Goal: Use online tool/utility: Utilize a website feature to perform a specific function

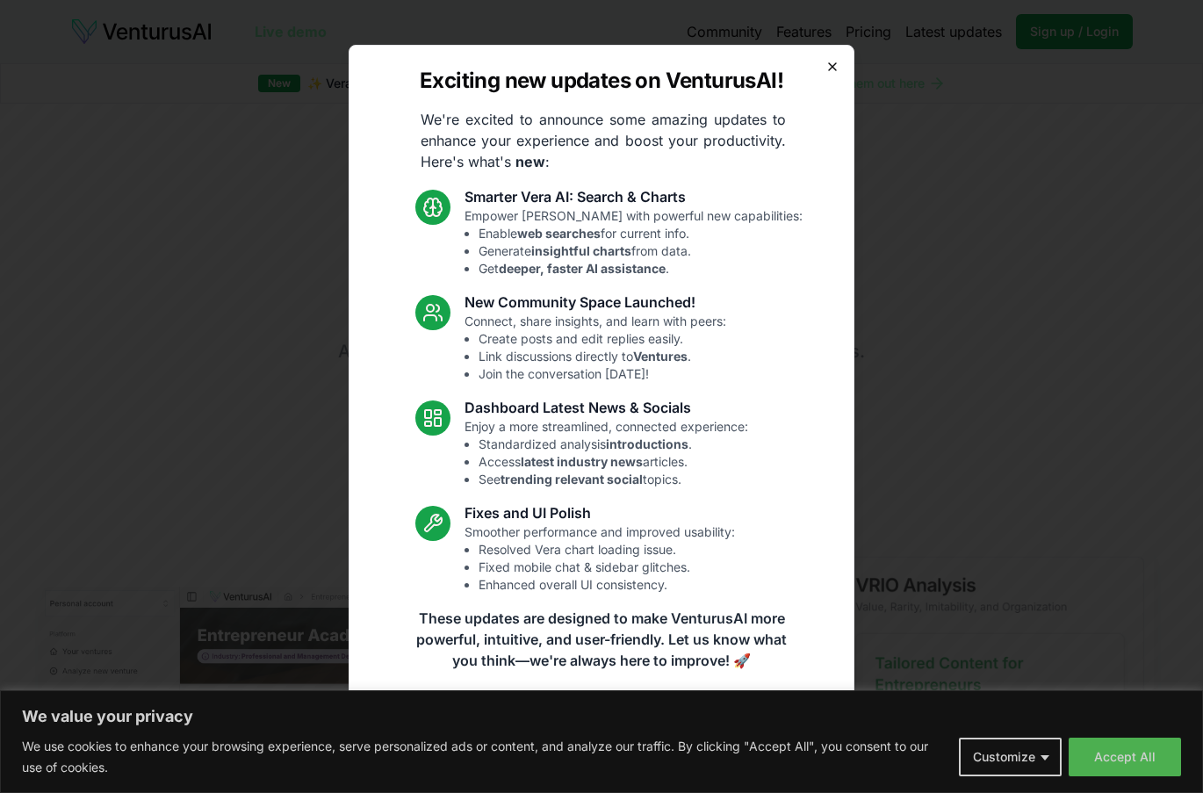
click at [833, 66] on icon "button" at bounding box center [832, 66] width 7 height 7
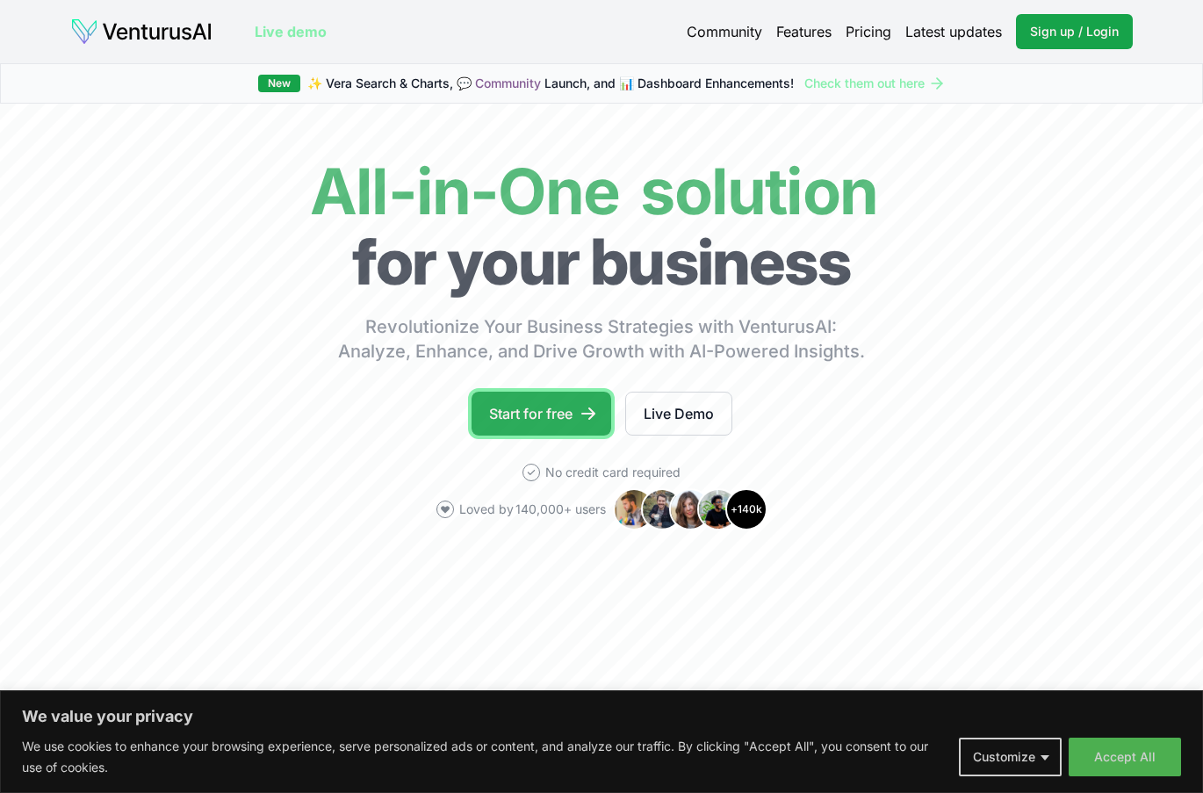
click at [548, 414] on link "Start for free" at bounding box center [542, 414] width 140 height 44
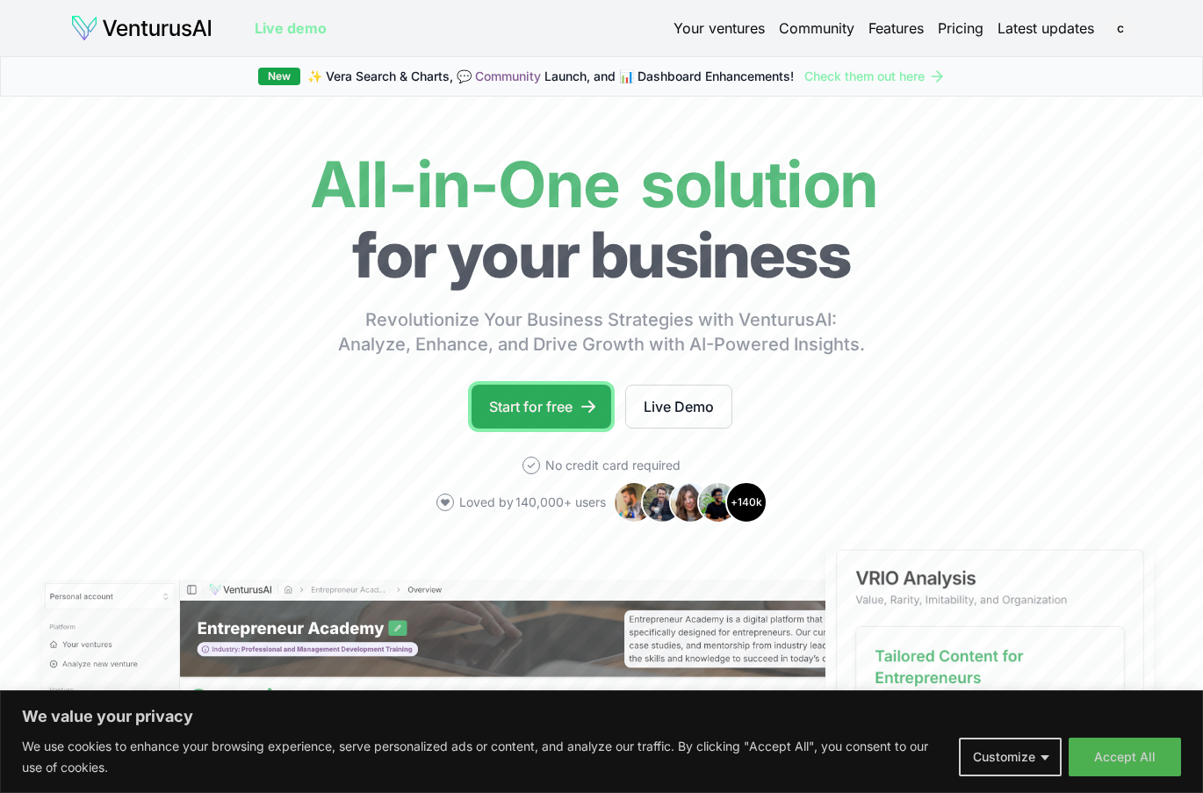
click at [564, 401] on link "Start for free" at bounding box center [542, 407] width 140 height 44
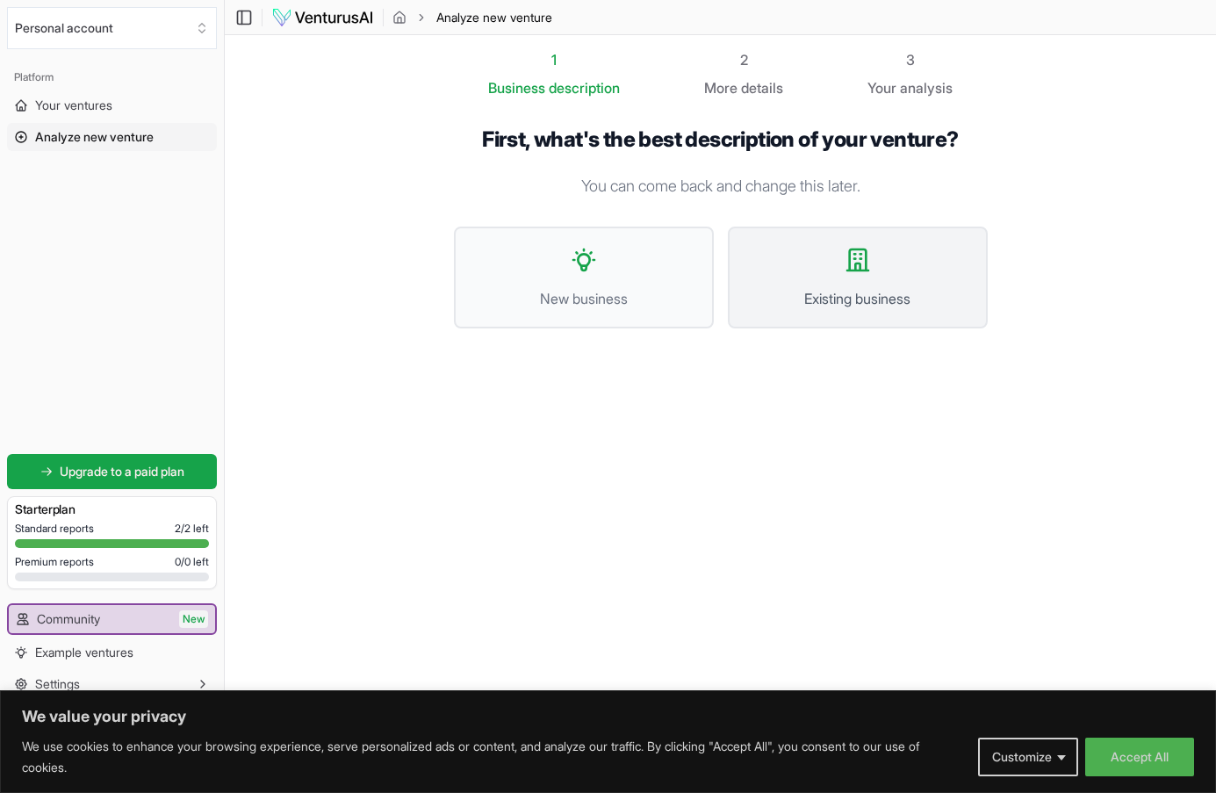
click at [898, 290] on span "Existing business" at bounding box center [857, 298] width 221 height 21
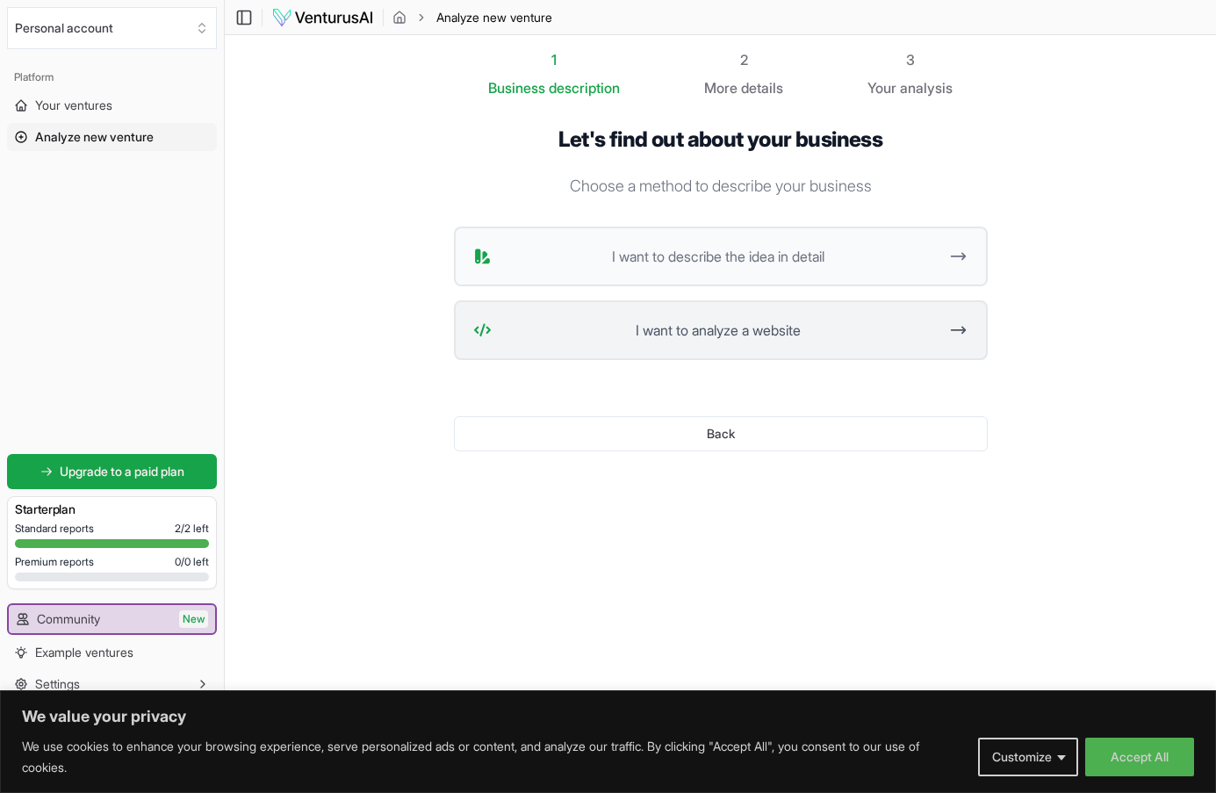
click at [707, 336] on span "I want to analyze a website" at bounding box center [719, 330] width 440 height 21
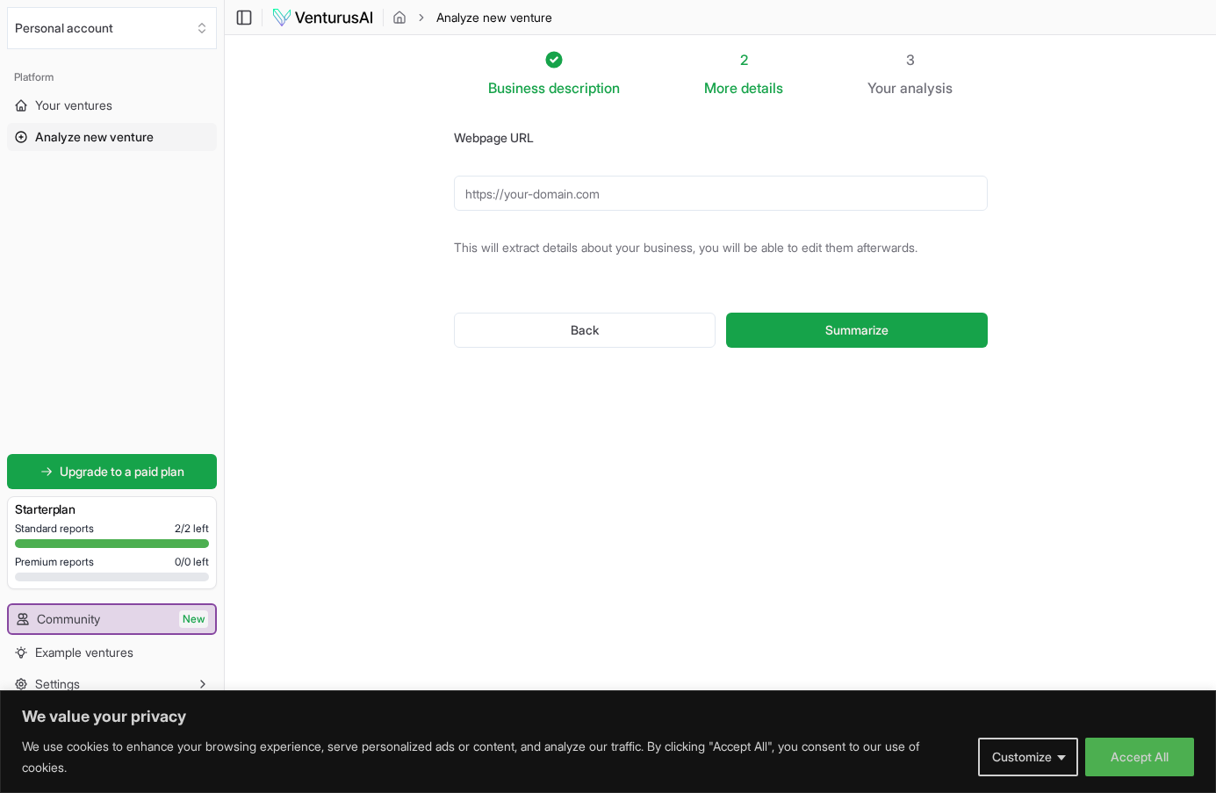
click at [524, 198] on input "Webpage URL" at bounding box center [721, 193] width 534 height 35
click at [833, 329] on span "Summarize" at bounding box center [856, 330] width 63 height 18
click at [464, 197] on input "[DOMAIN_NAME]" at bounding box center [721, 193] width 534 height 35
click at [481, 189] on input "[URL][DOMAIN_NAME]" at bounding box center [721, 193] width 534 height 35
type input "[URL][DOMAIN_NAME]"
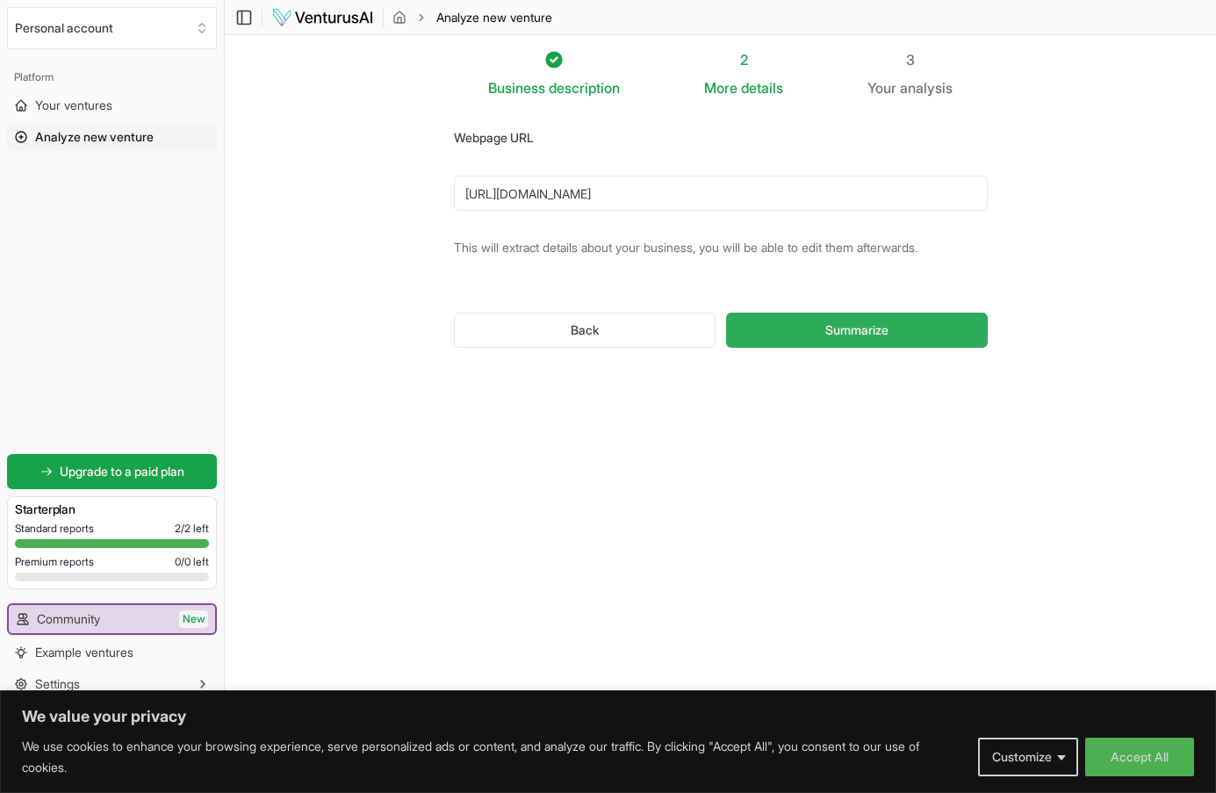
click at [825, 325] on span "Summarize" at bounding box center [856, 330] width 63 height 18
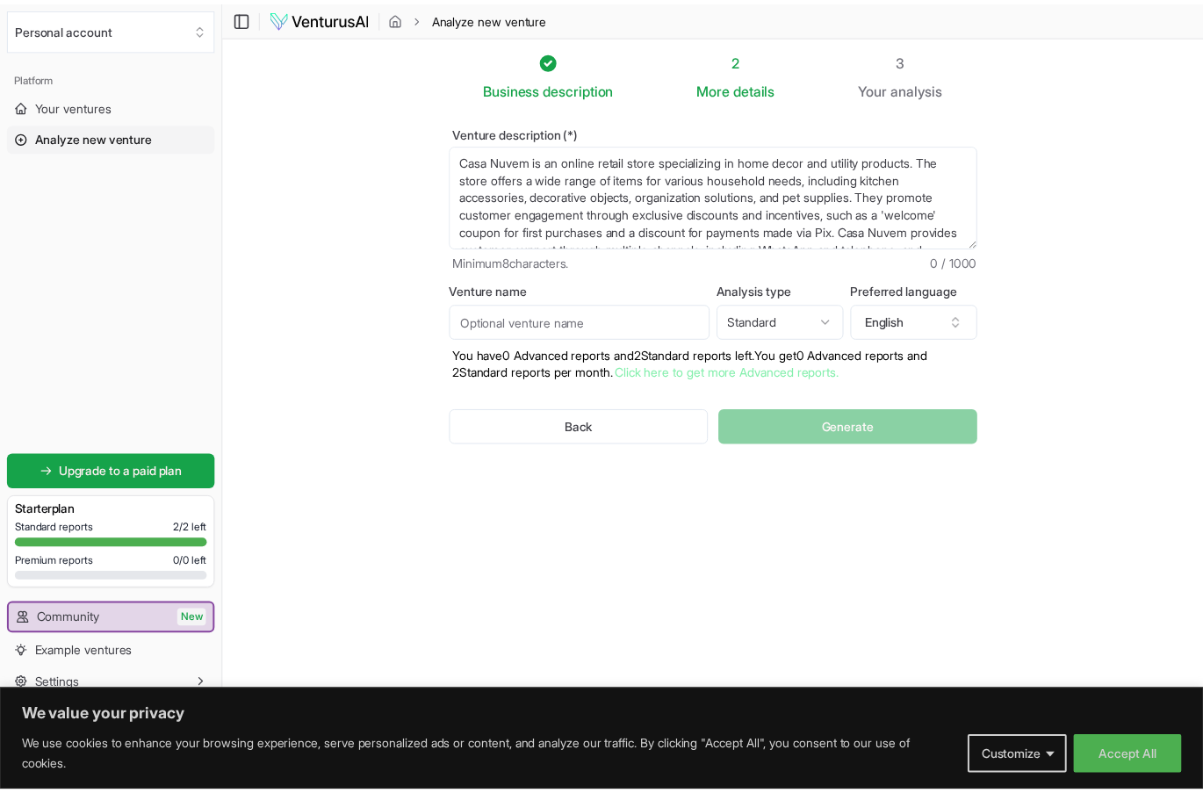
scroll to position [53, 0]
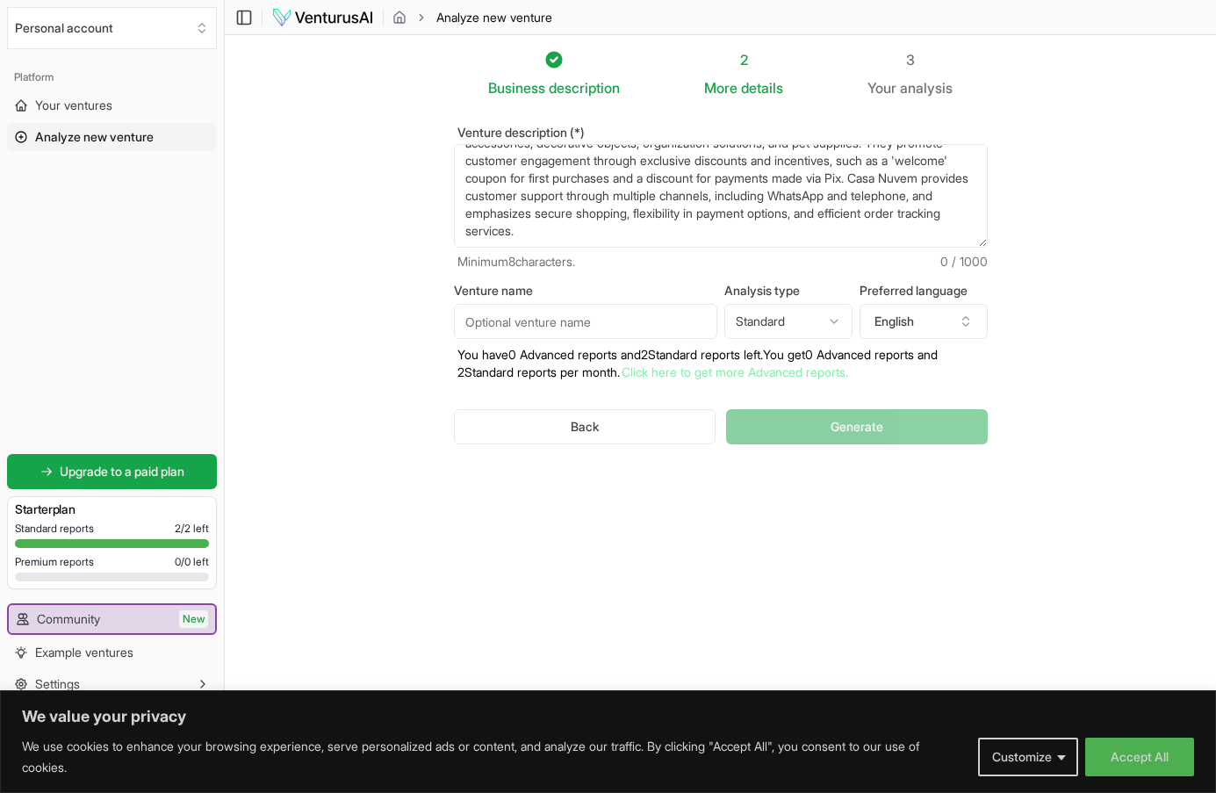
click at [569, 210] on textarea "Casa Nuvem is an online retail store specializing in home decor and utility pro…" at bounding box center [721, 196] width 534 height 104
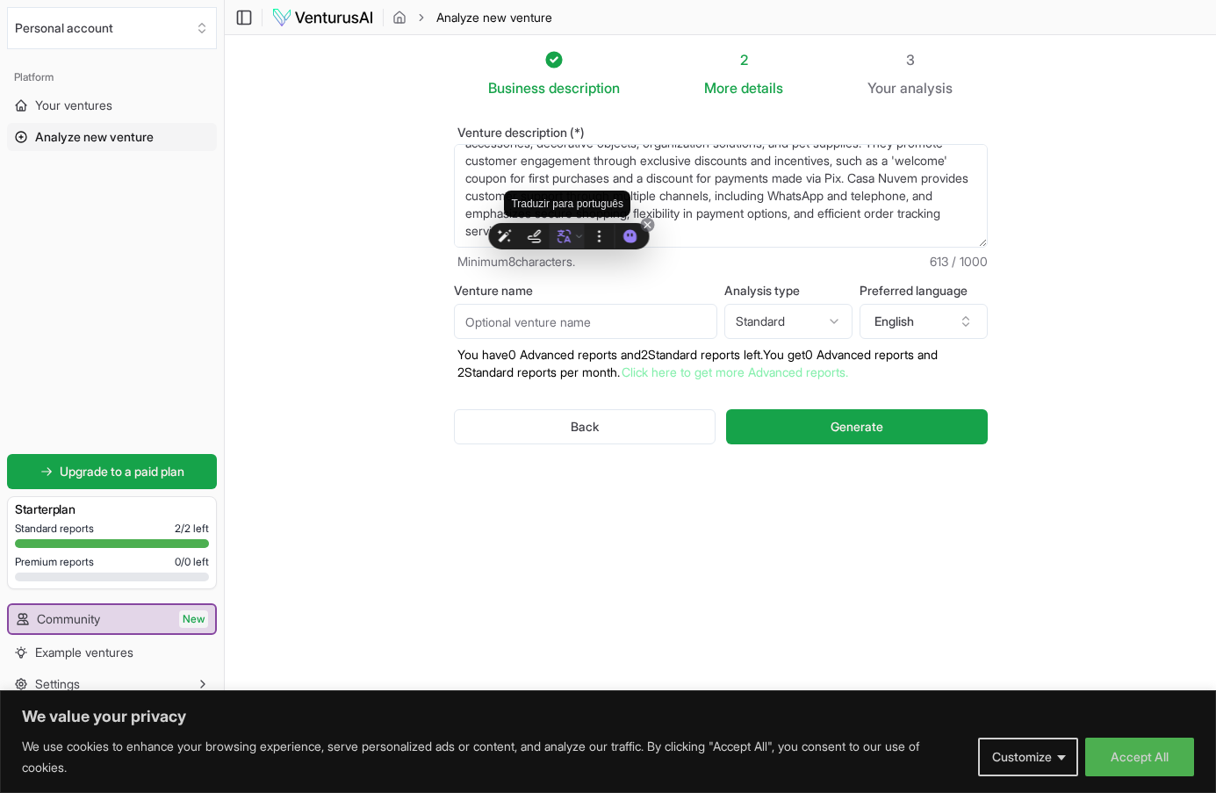
click at [571, 235] on icon at bounding box center [565, 236] width 16 height 16
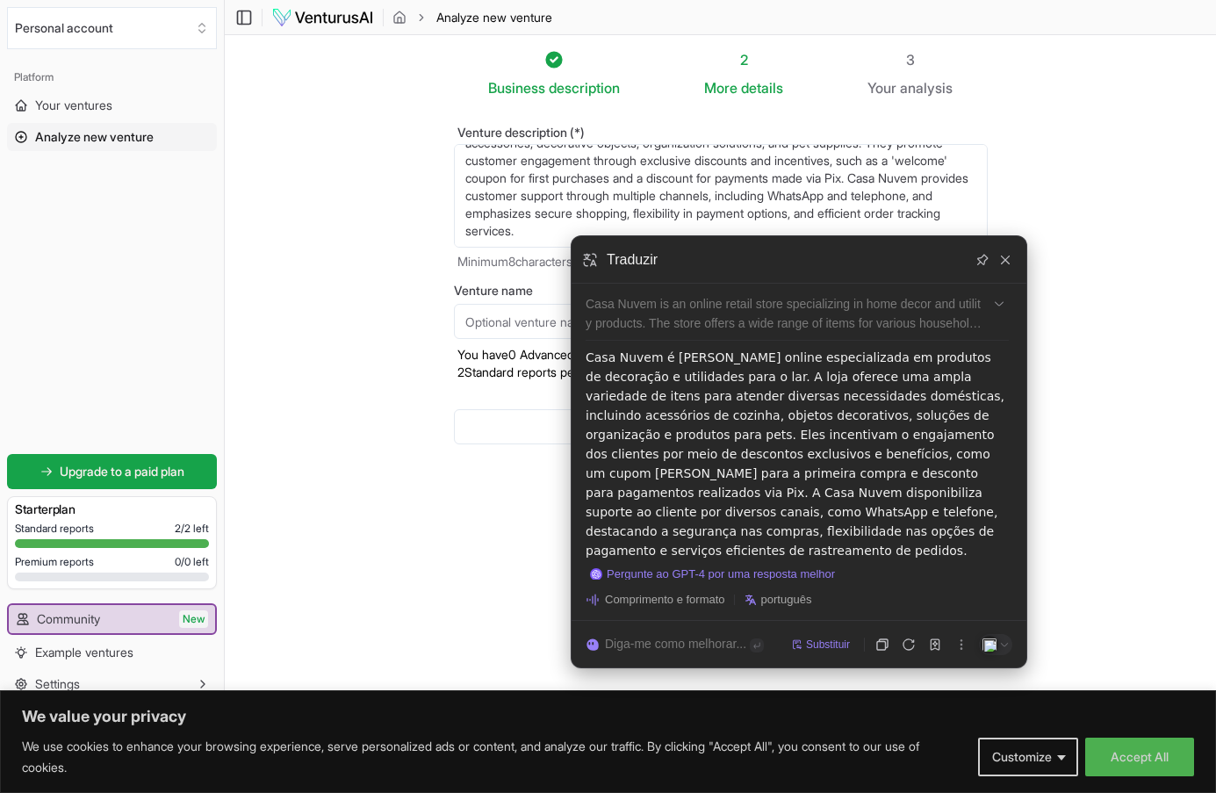
click at [360, 271] on section "Business description 2 More details 3 Your analysis Venture description (*) Cas…" at bounding box center [720, 370] width 991 height 670
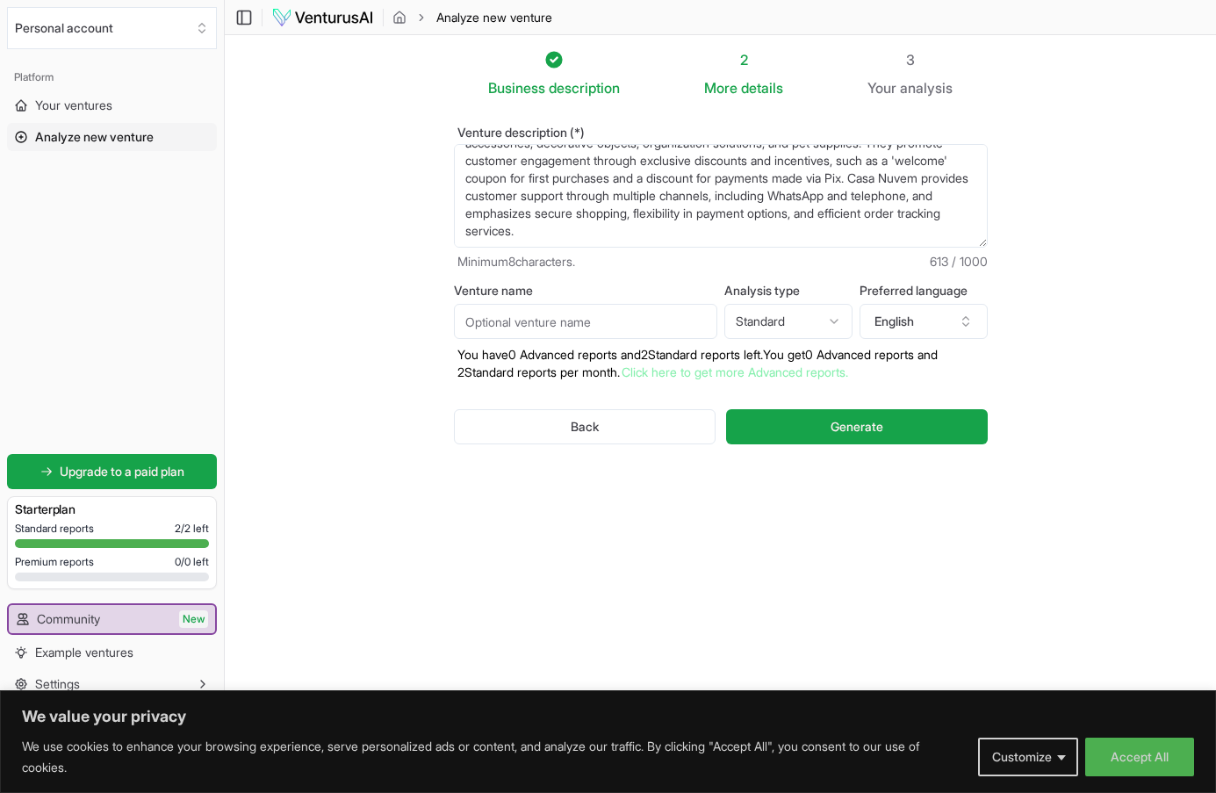
click at [372, 258] on section "Business description 2 More details 3 Your analysis Venture description (*) Cas…" at bounding box center [720, 370] width 991 height 670
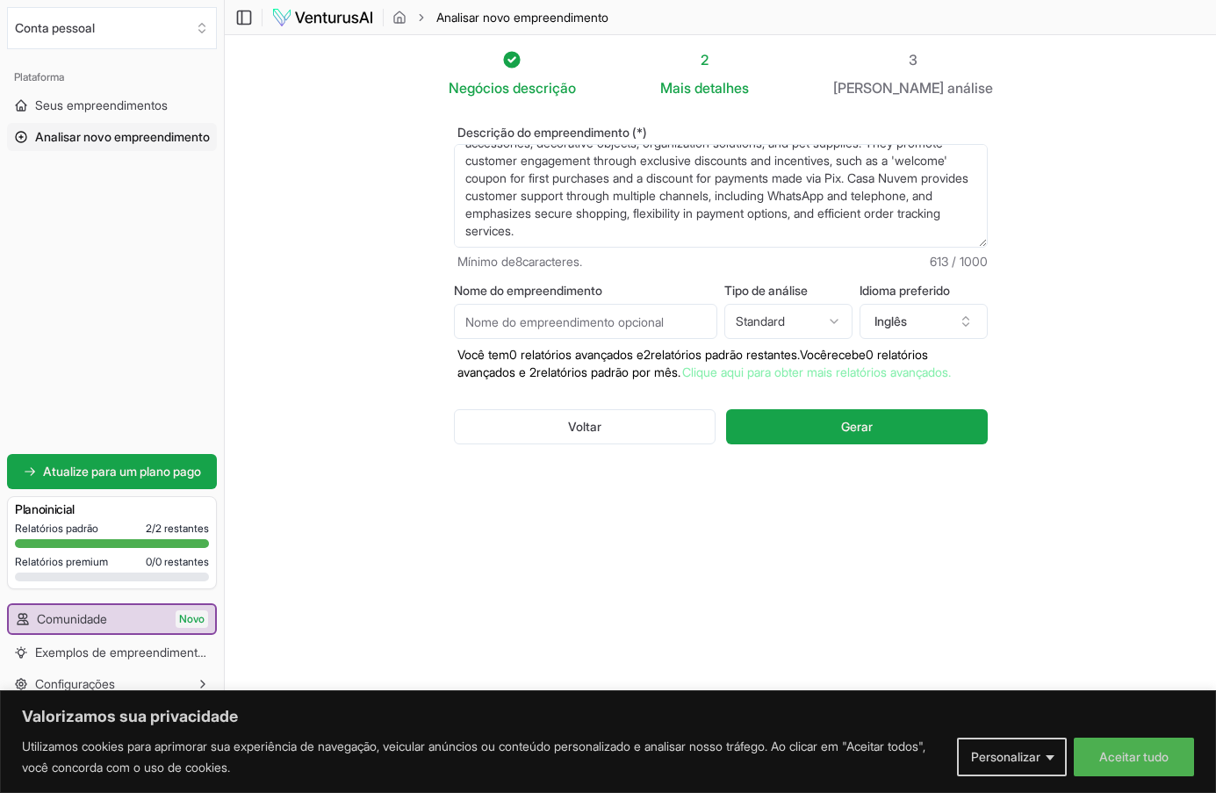
click at [796, 313] on html "Valorizamos sua privacidade Utilizamos cookies para aprimorar sua experiência d…" at bounding box center [608, 396] width 1216 height 793
click at [908, 320] on html "Valorizamos sua privacidade Utilizamos cookies para aprimorar sua experiência d…" at bounding box center [608, 396] width 1216 height 793
click at [907, 320] on font "Inglês" at bounding box center [891, 320] width 32 height 15
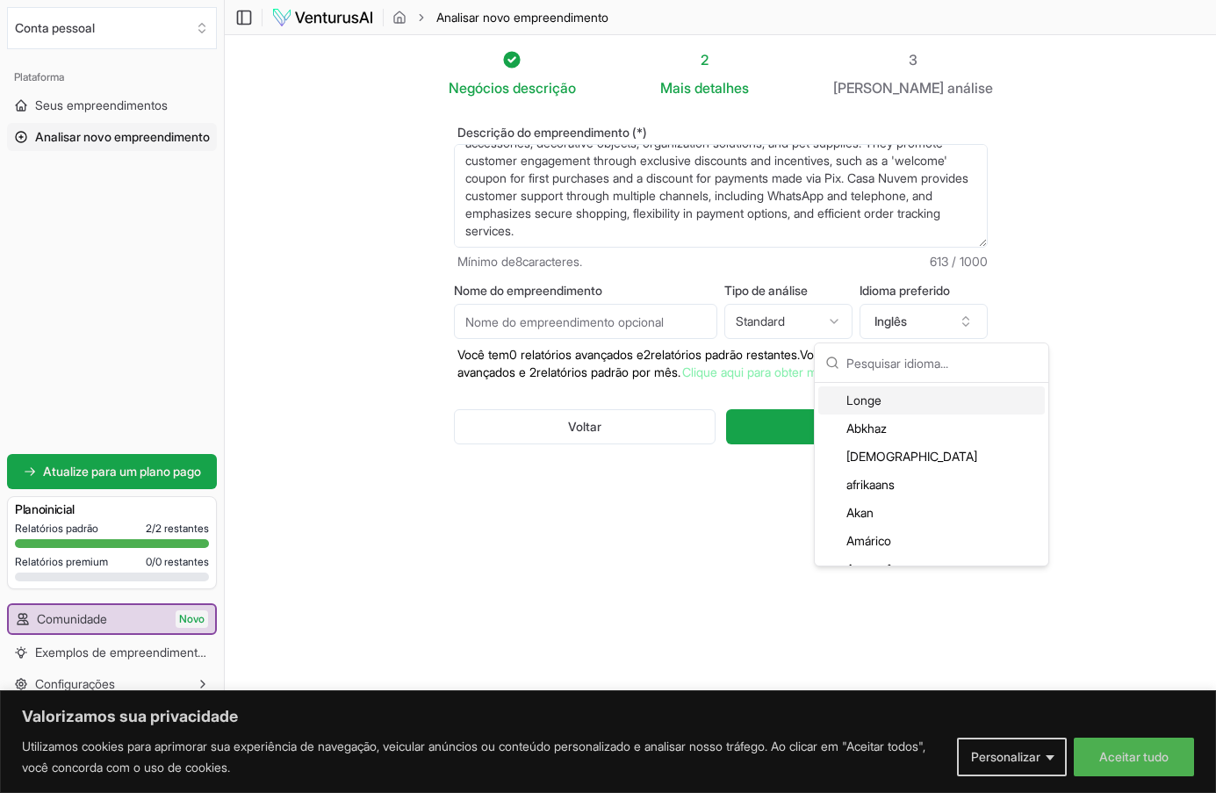
click at [420, 379] on section "Negócios descrição 2 Mais detalhes 3 Seu análise Descrição do empreendimento (*…" at bounding box center [720, 370] width 991 height 670
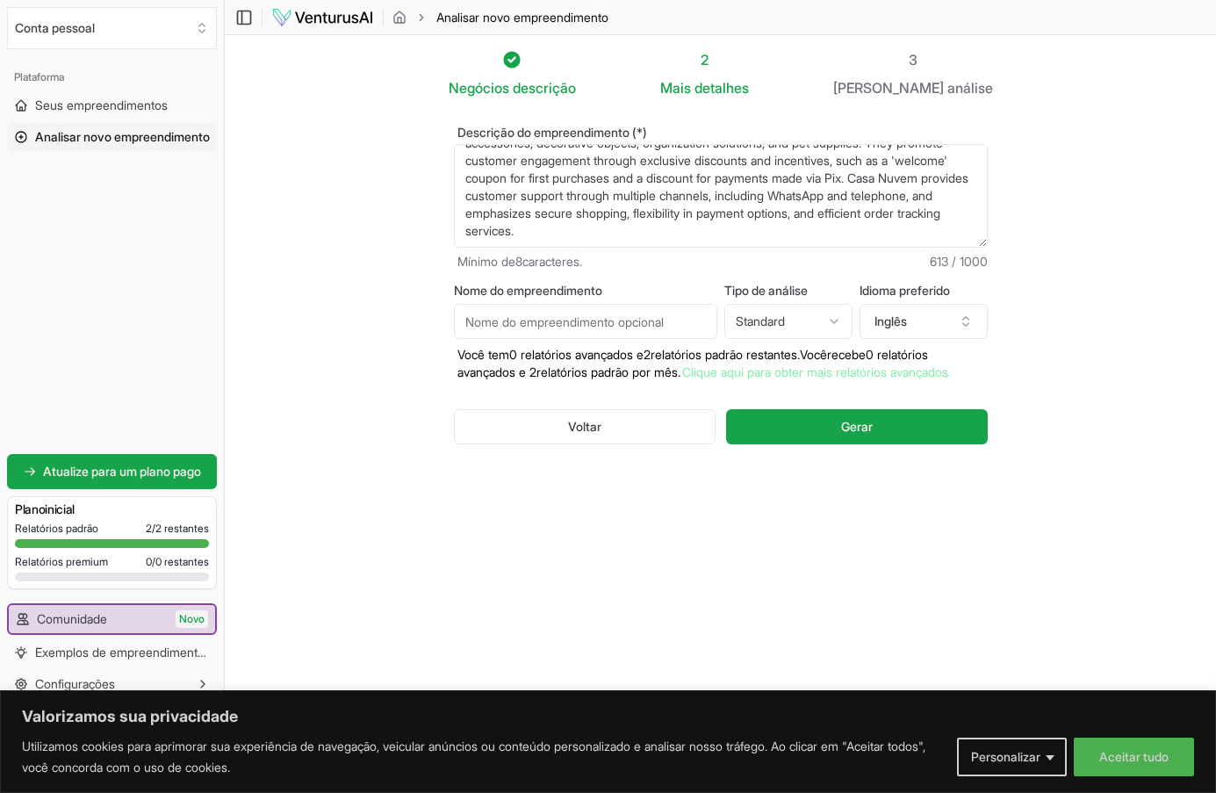
click at [503, 316] on input "Nome do empreendimento" at bounding box center [585, 321] width 263 height 35
type input "Casa Nuvem"
click at [920, 325] on button "Inglês" at bounding box center [924, 321] width 128 height 35
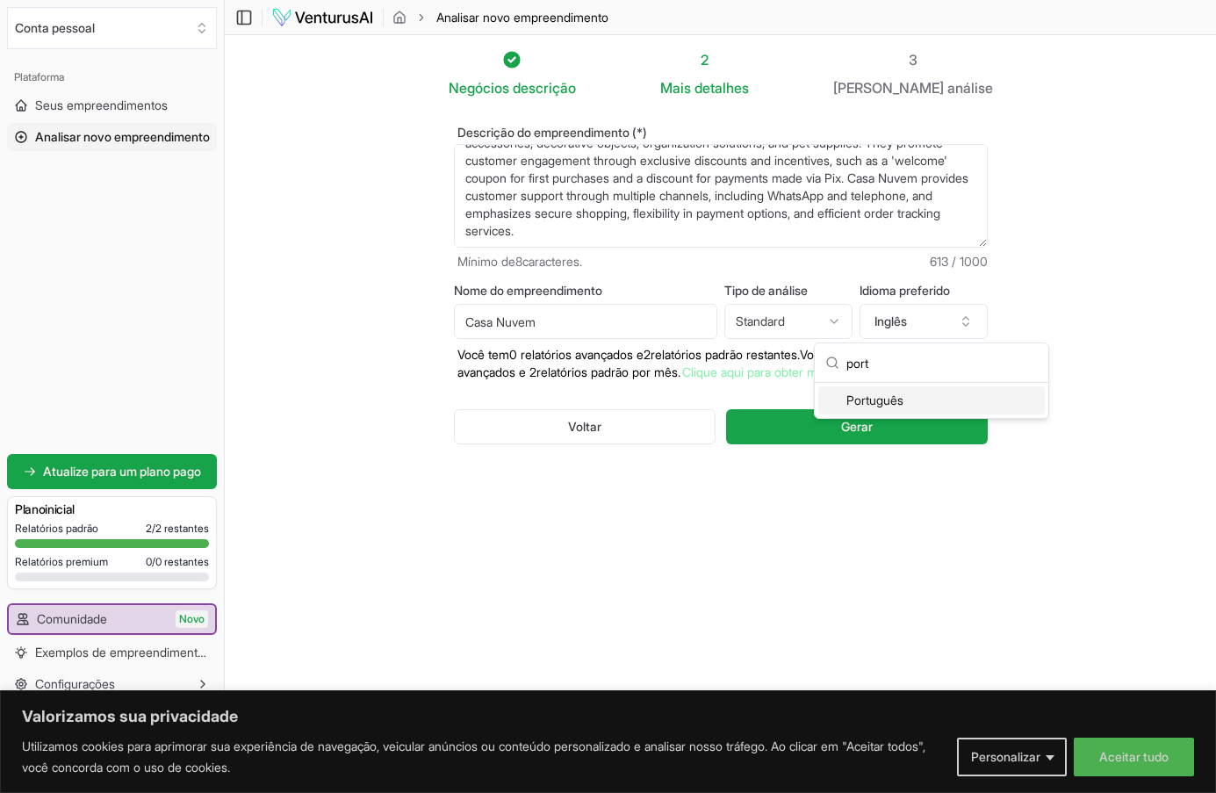
type input "port"
click at [897, 392] on font "Português" at bounding box center [874, 399] width 57 height 15
click at [803, 333] on html "Valorizamos sua privacidade Utilizamos cookies para aprimorar sua experiência d…" at bounding box center [608, 396] width 1216 height 793
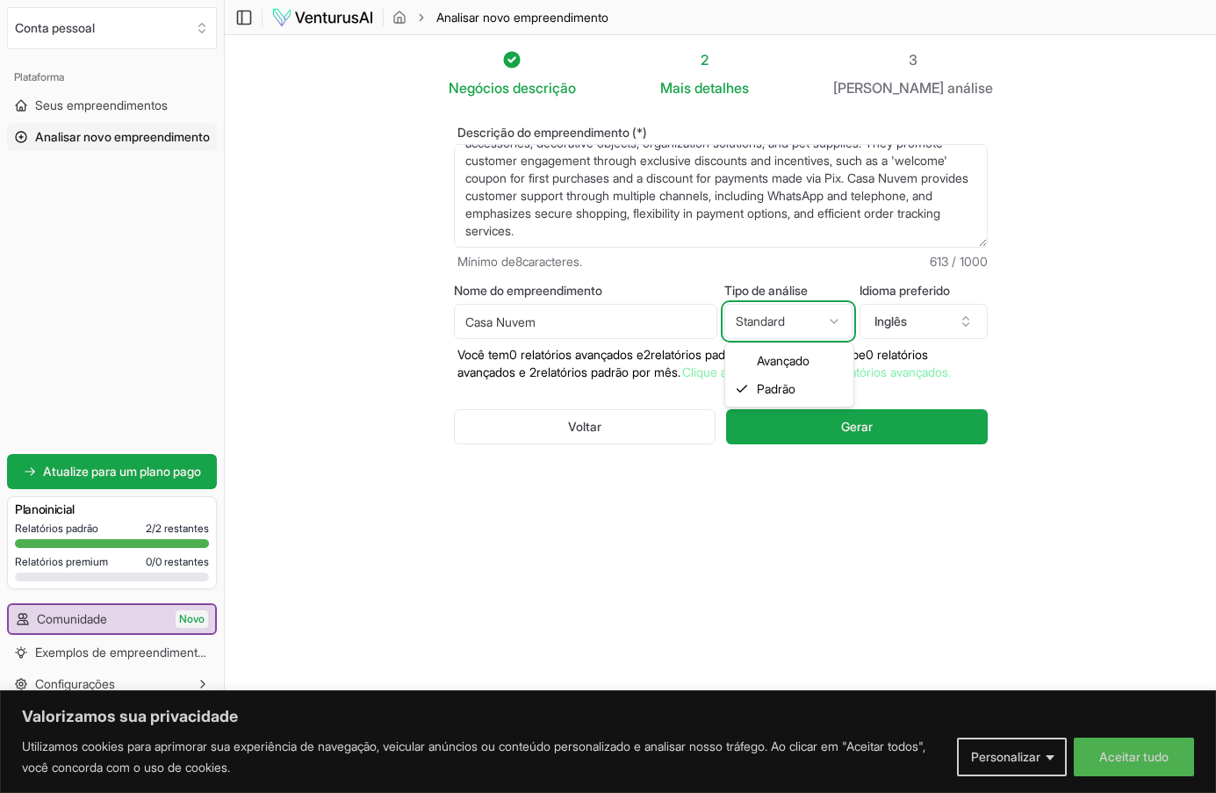
click at [1119, 396] on html "Valorizamos sua privacidade Utilizamos cookies para aprimorar sua experiência d…" at bounding box center [608, 396] width 1216 height 793
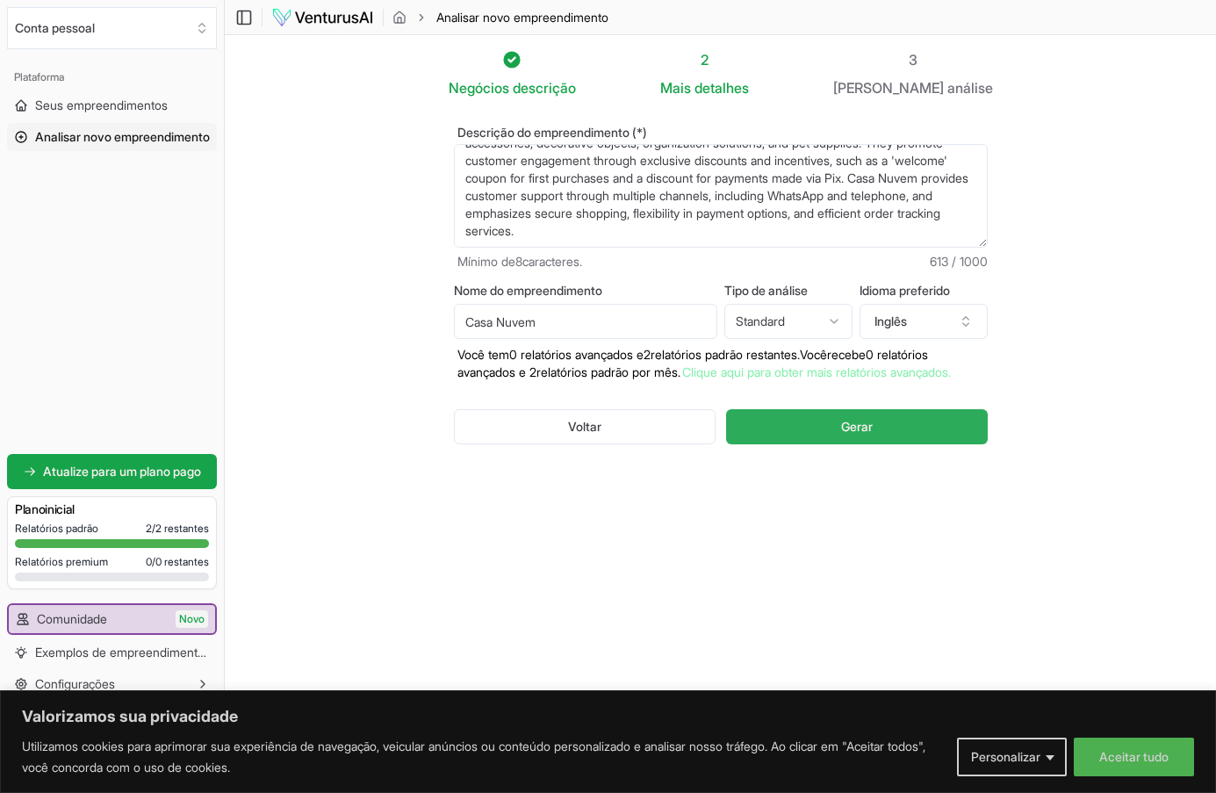
click at [868, 434] on font "Gerar" at bounding box center [857, 426] width 32 height 15
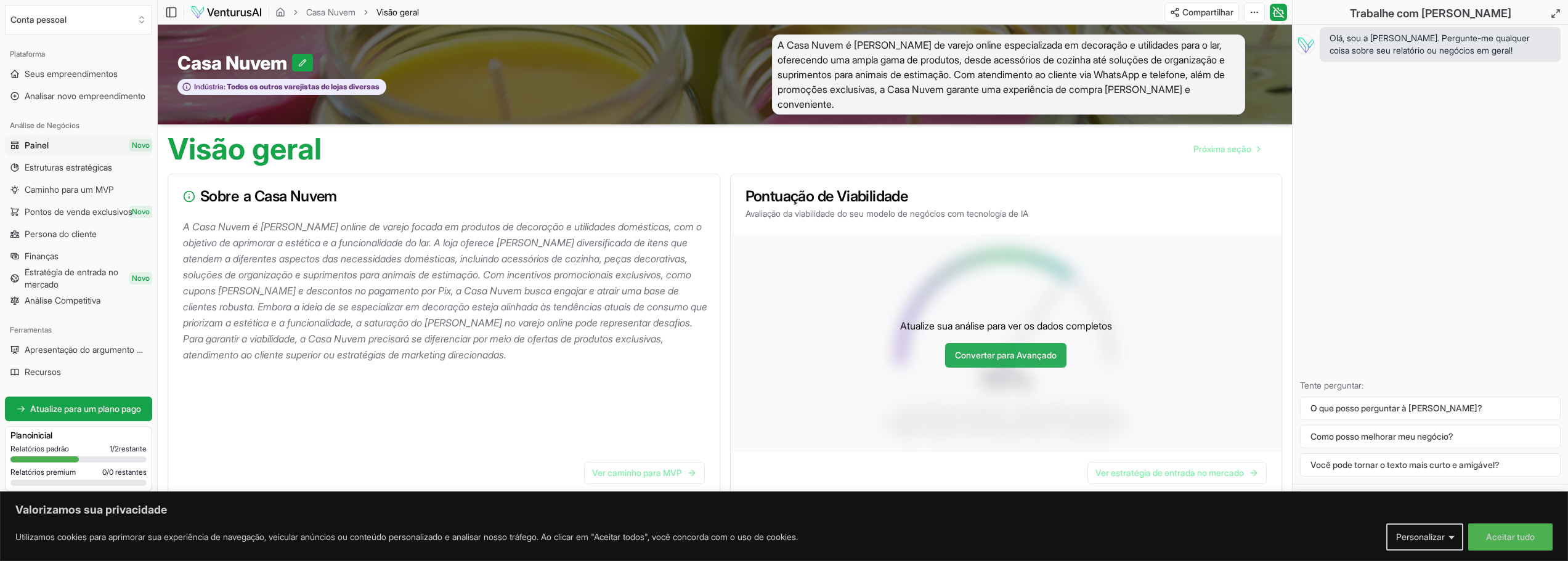
click at [843, 360] on font "Converter para Avançado" at bounding box center [1005, 355] width 102 height 11
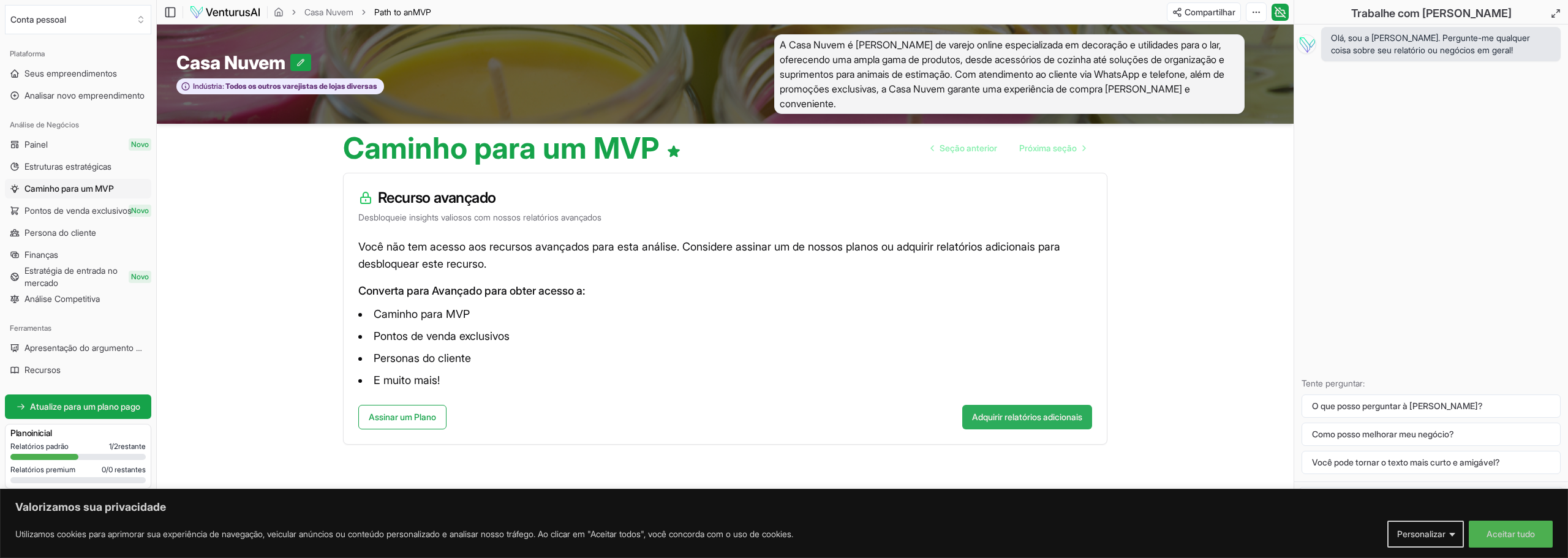
click at [838, 414] on font "Adquirir relatórios adicionais" at bounding box center [1027, 416] width 110 height 10
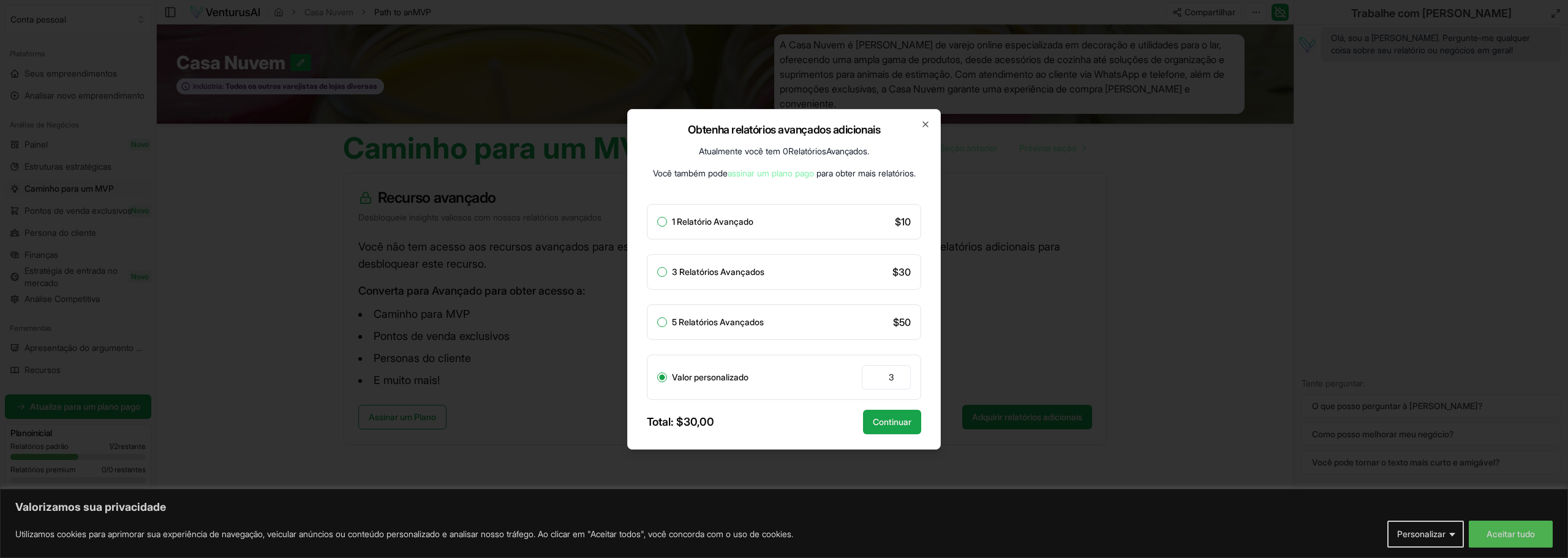
click at [245, 357] on div at bounding box center [784, 279] width 1568 height 558
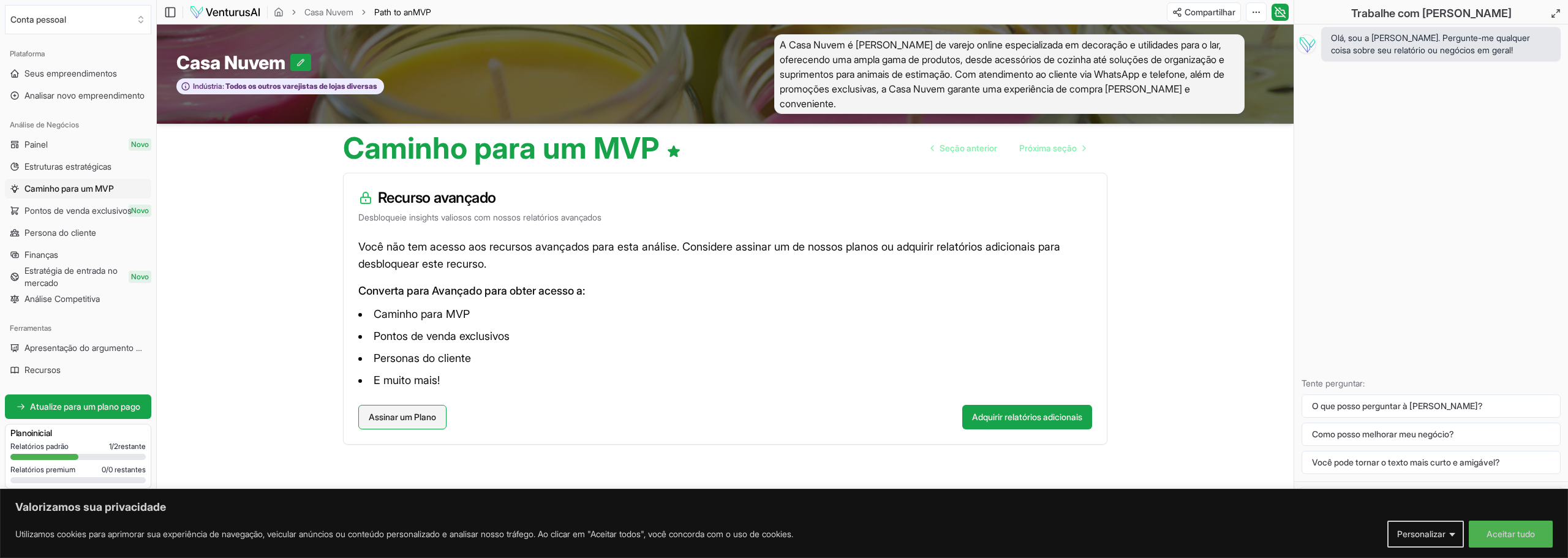
click at [416, 416] on font "Assinar um Plano" at bounding box center [402, 416] width 68 height 10
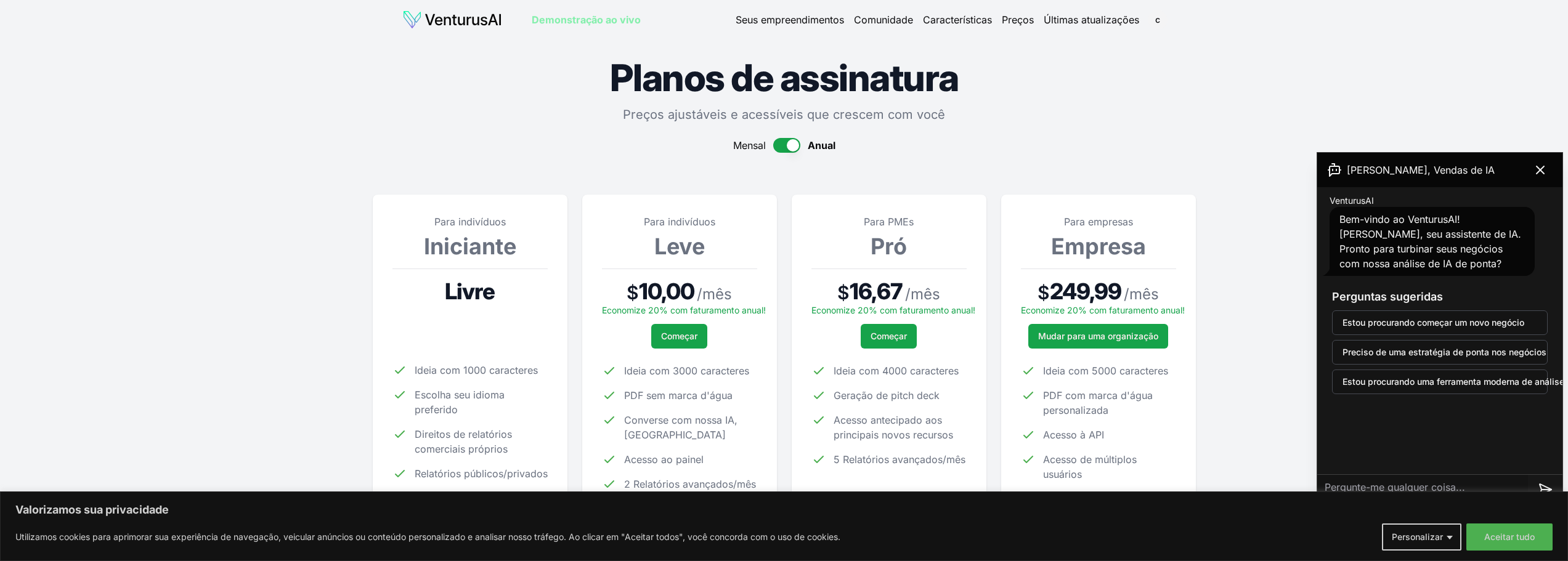
click at [460, 18] on img at bounding box center [452, 20] width 100 height 20
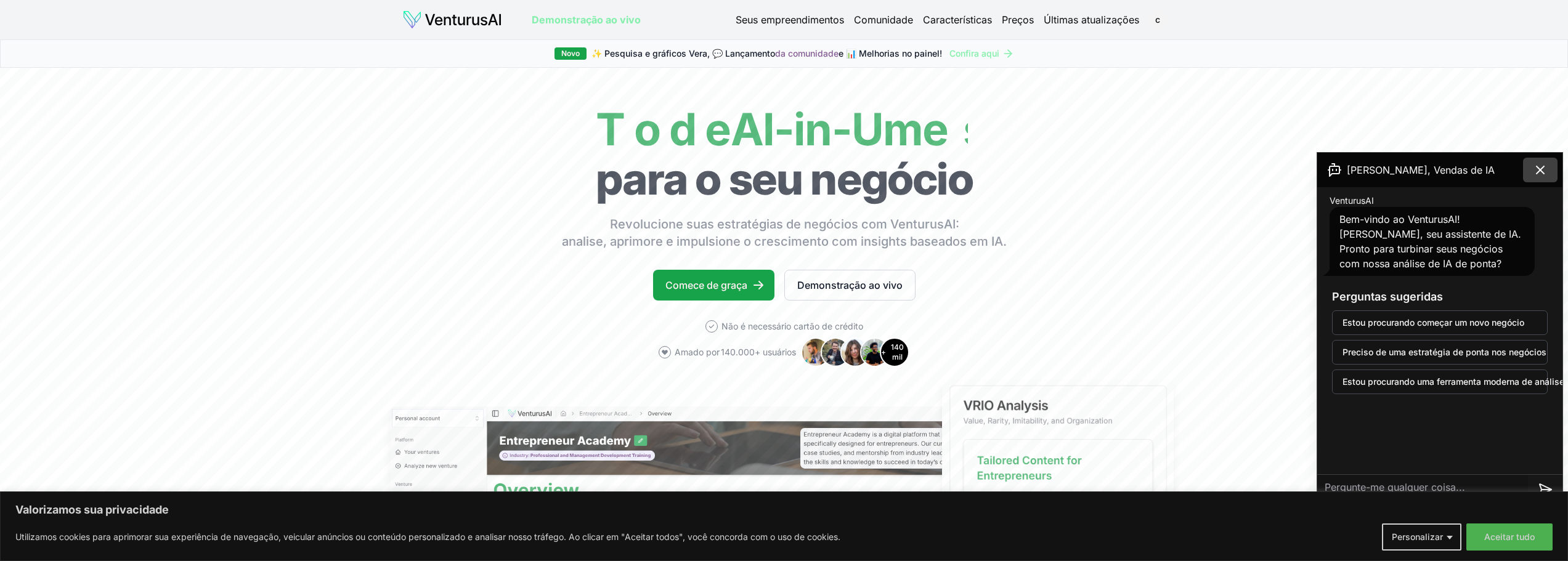
click at [843, 168] on icon at bounding box center [1540, 170] width 15 height 15
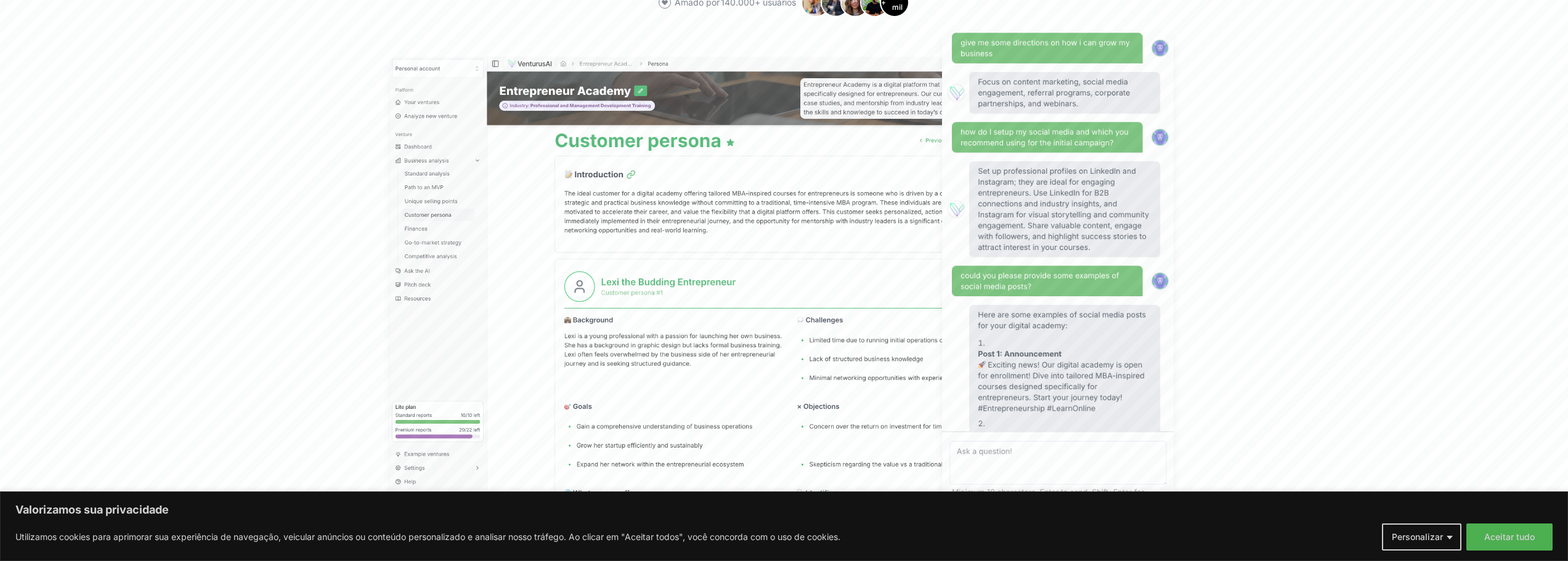
scroll to position [370, 0]
